Goal: Task Accomplishment & Management: Complete application form

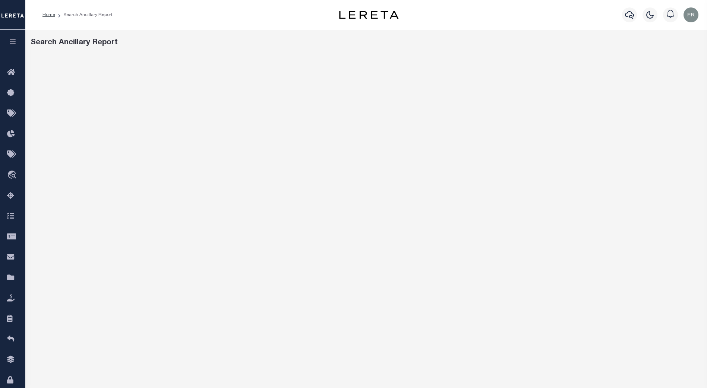
scroll to position [79, 0]
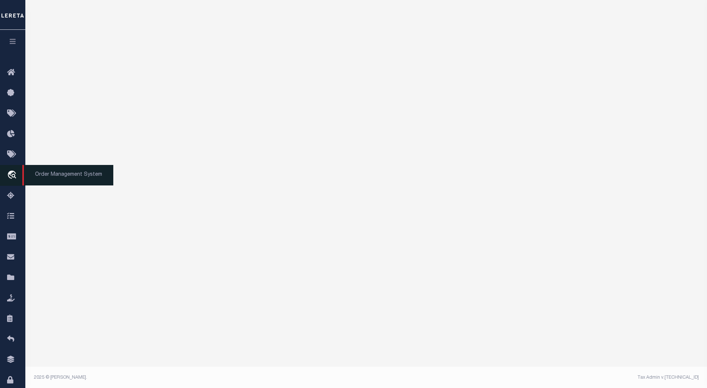
click at [9, 175] on icon "travel_explore" at bounding box center [13, 176] width 12 height 10
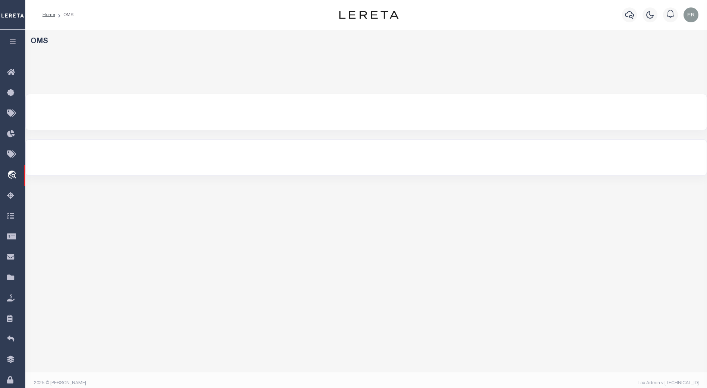
select select "200"
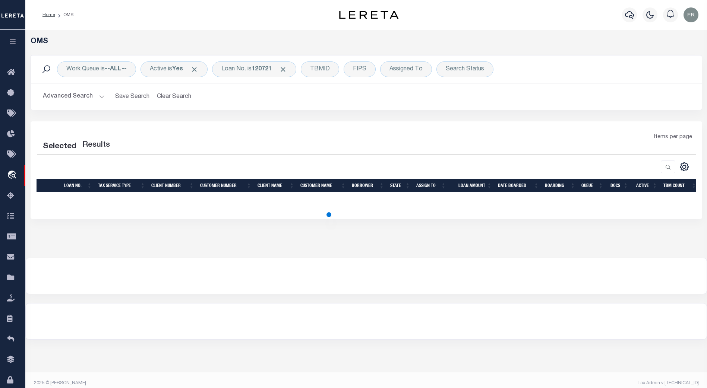
select select "200"
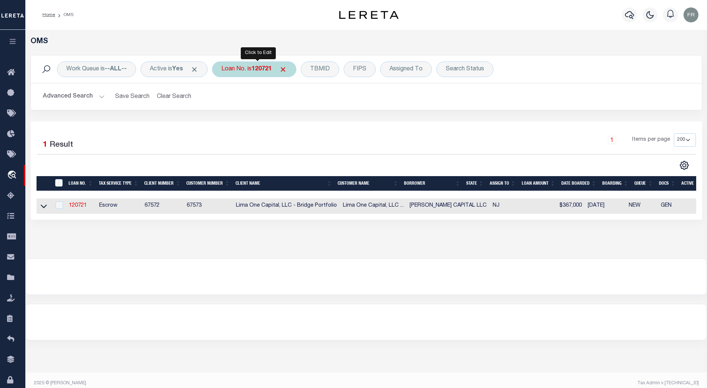
click at [254, 71] on div "Loan No. is 120721" at bounding box center [254, 69] width 84 height 16
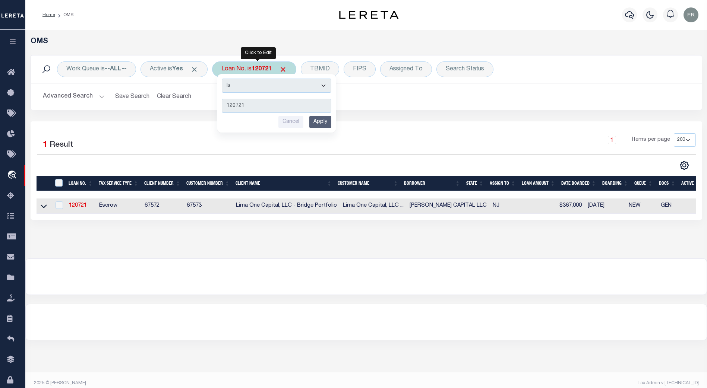
click at [256, 106] on input "120721" at bounding box center [277, 106] width 110 height 14
type input "2000026431"
click at [326, 119] on input "Apply" at bounding box center [320, 122] width 22 height 12
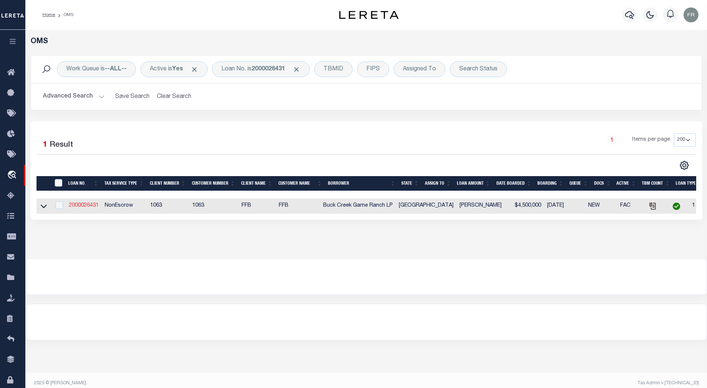
click at [86, 206] on link "2000026431" at bounding box center [84, 205] width 30 height 5
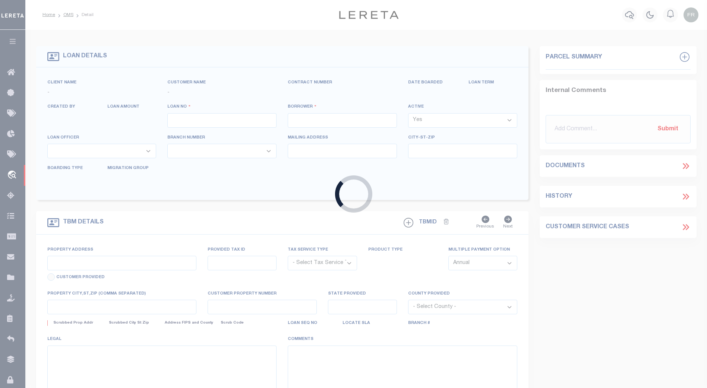
type input "2000026431"
type input "Buck Creek Game Ranch LP"
select select
select select "400"
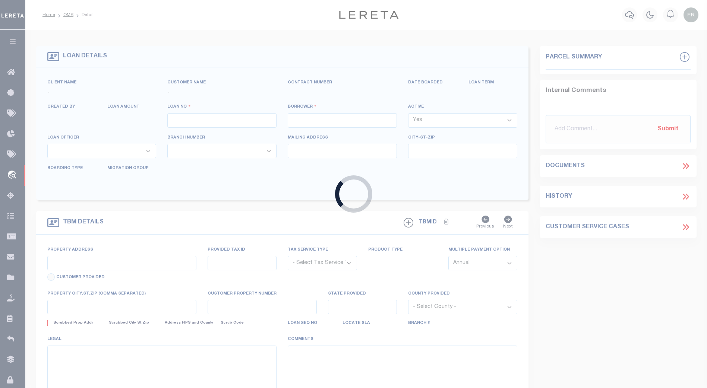
select select "NonEscrow"
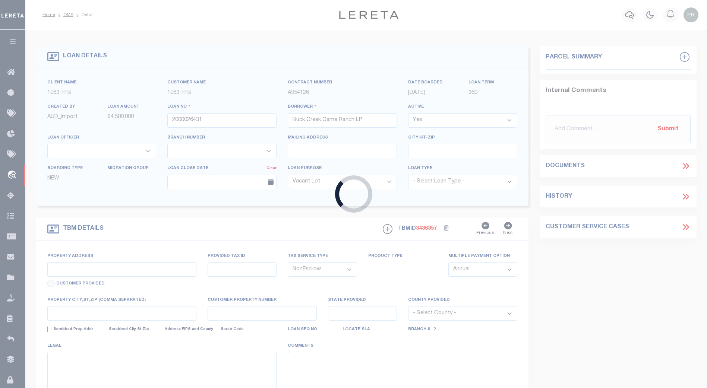
select select "773"
select select "490"
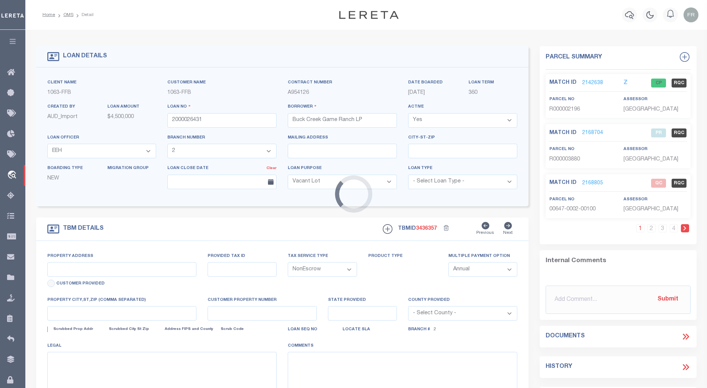
type input "1661 PR 1973"
select select
type input "Lawn [GEOGRAPHIC_DATA] 79530"
type input "[GEOGRAPHIC_DATA]"
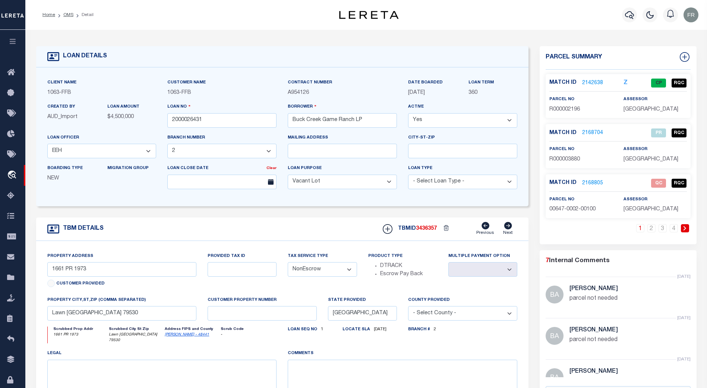
click at [595, 181] on link "2168805" at bounding box center [592, 184] width 21 height 8
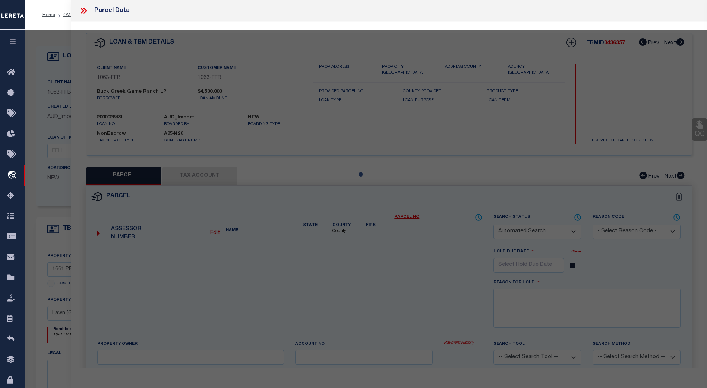
checkbox input "false"
select select "QC"
type input "[PERSON_NAME] ASSETS LTD A TX PARTNE"
type input "00647.0002.00100"
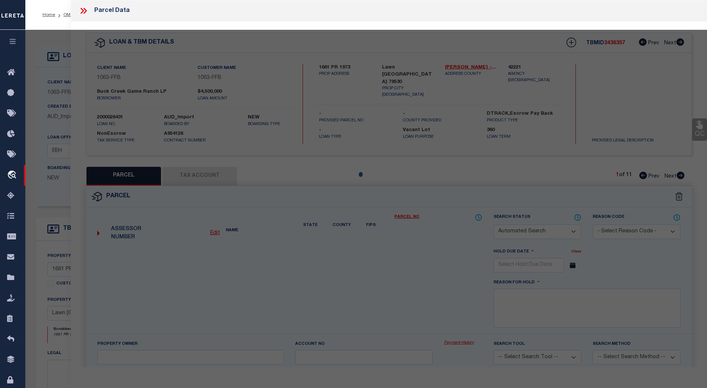
type textarea "E [PERSON_NAME][GEOGRAPHIC_DATA]: 647, SU: 2"
type textarea "duplicate payee"
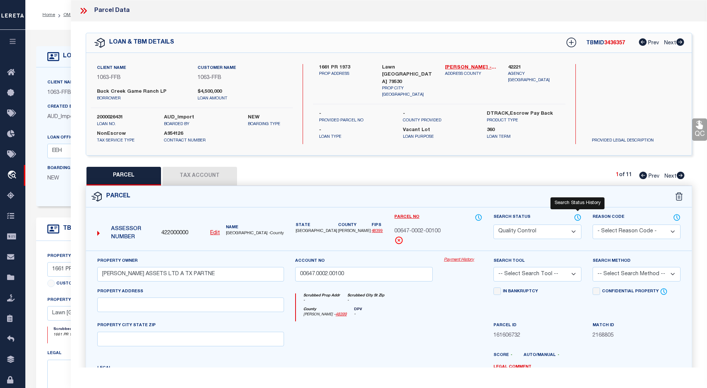
click at [578, 218] on icon at bounding box center [578, 217] width 1 height 3
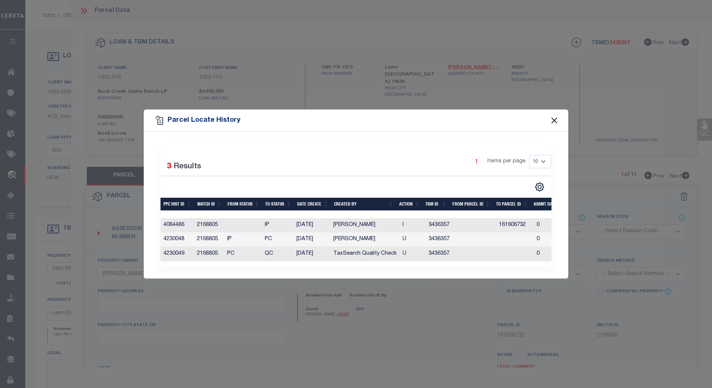
click at [553, 117] on button "Close" at bounding box center [555, 121] width 10 height 10
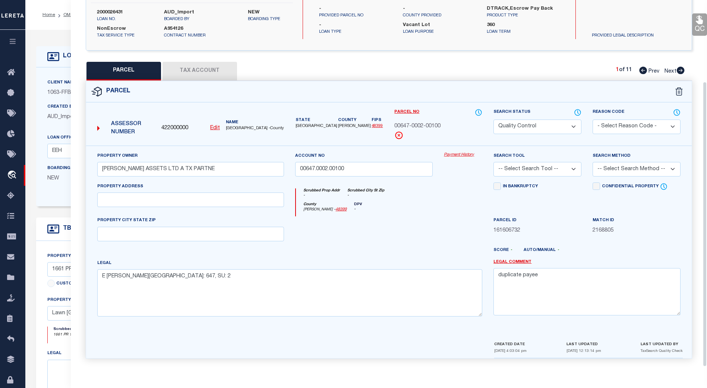
click at [573, 125] on select "Automated Search Bad Parcel Complete Duplicate Parcel High Dollar Reporting In …" at bounding box center [537, 127] width 88 height 15
click at [568, 129] on select "Automated Search Bad Parcel Complete Duplicate Parcel High Dollar Reporting In …" at bounding box center [537, 127] width 88 height 15
select select "CP"
click at [493, 120] on select "Automated Search Bad Parcel Complete Duplicate Parcel High Dollar Reporting In …" at bounding box center [537, 127] width 88 height 15
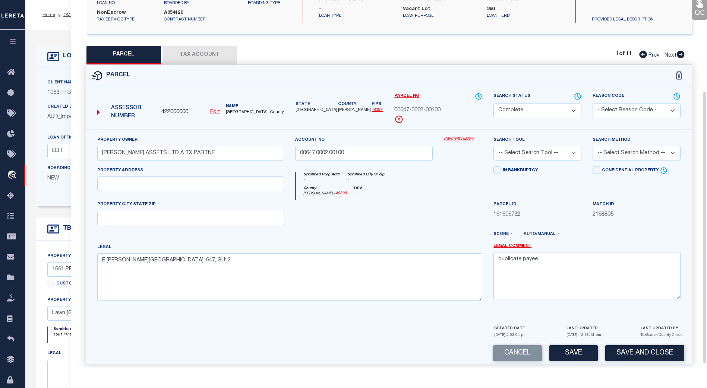
scroll to position [128, 0]
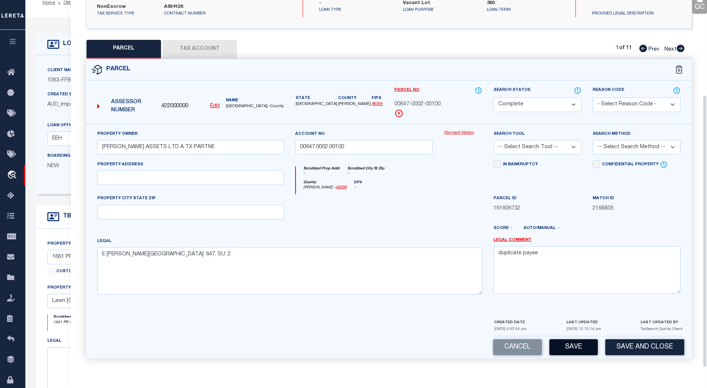
click at [575, 349] on button "Save" at bounding box center [573, 347] width 48 height 16
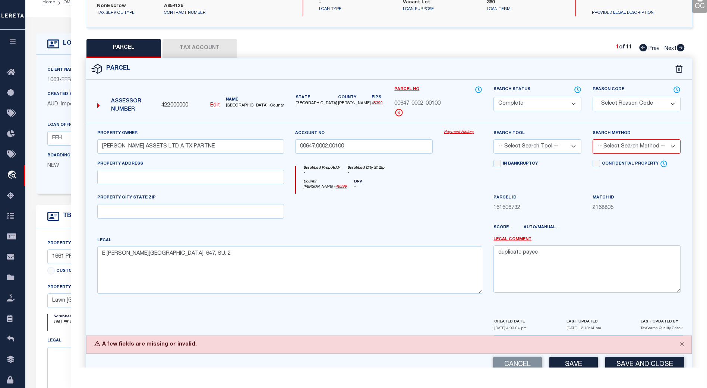
click at [572, 146] on select "-- Select Search Tool -- 3rd Party Website Agency File Agency Website ATLS CNV-…" at bounding box center [537, 146] width 88 height 15
select select "TPW"
click at [493, 139] on select "-- Select Search Tool -- 3rd Party Website Agency File Agency Website ATLS CNV-…" at bounding box center [537, 146] width 88 height 15
click at [652, 150] on select "-- Select Search Method -- Property Address Legal Liability Info Provided" at bounding box center [636, 146] width 88 height 15
select select "ADD"
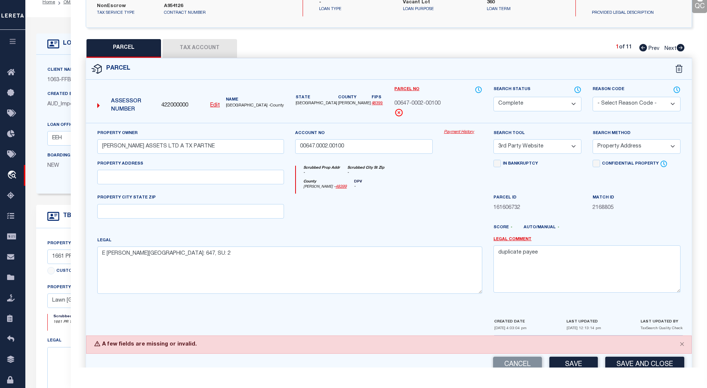
click at [592, 139] on select "-- Select Search Method -- Property Address Legal Liability Info Provided" at bounding box center [636, 146] width 88 height 15
click at [573, 365] on button "Save" at bounding box center [573, 365] width 48 height 16
